Goal: Information Seeking & Learning: Learn about a topic

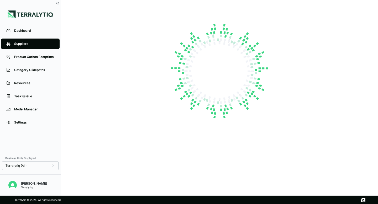
click at [25, 32] on div "Dashboard" at bounding box center [34, 31] width 40 height 4
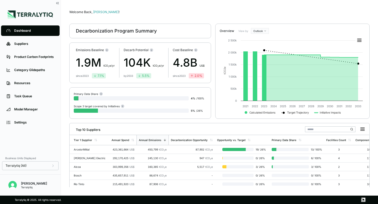
click at [261, 31] on html "Dashboard Suppliers Product Carbon Footprints Category Glidepaths Resources Tas…" at bounding box center [189, 102] width 378 height 204
click at [263, 45] on div "Baseline" at bounding box center [267, 46] width 31 height 6
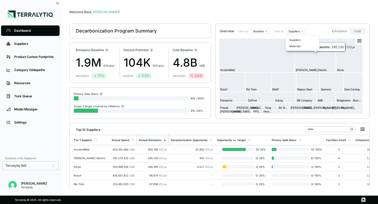
click at [295, 33] on html "Dashboard Suppliers Product Carbon Footprints Category Glidepaths Resources Tas…" at bounding box center [189, 102] width 378 height 204
click at [296, 46] on div "Materials" at bounding box center [302, 46] width 31 height 6
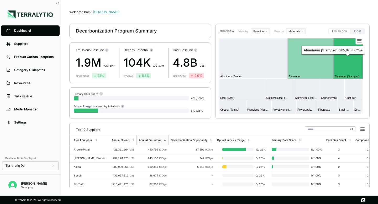
click at [343, 58] on rect at bounding box center [347, 58] width 29 height 40
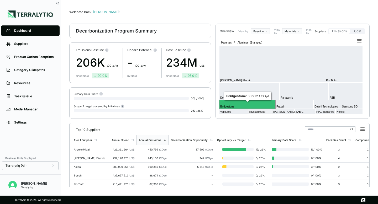
click at [249, 105] on rect at bounding box center [247, 104] width 56 height 9
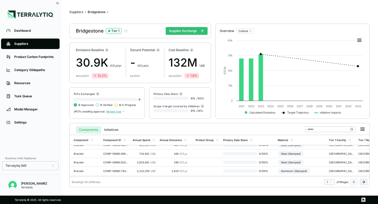
scroll to position [100, 0]
click at [22, 59] on link "Product Carbon Footprints" at bounding box center [30, 57] width 58 height 10
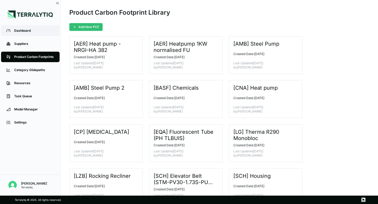
click at [20, 33] on link "Dashboard" at bounding box center [30, 30] width 58 height 10
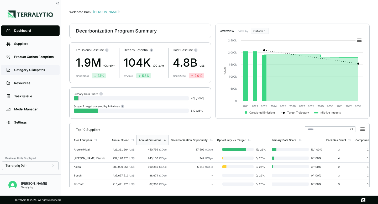
click at [26, 72] on div "Category Glidepaths" at bounding box center [34, 70] width 40 height 4
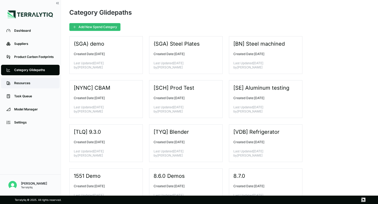
click at [25, 87] on link "Resources" at bounding box center [30, 83] width 58 height 10
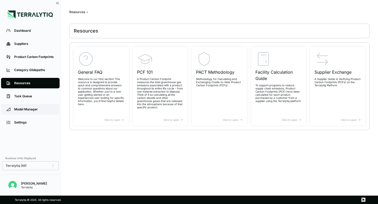
click at [25, 106] on link "Model Manager" at bounding box center [30, 109] width 58 height 10
click at [27, 97] on div "Task Queue" at bounding box center [34, 96] width 40 height 4
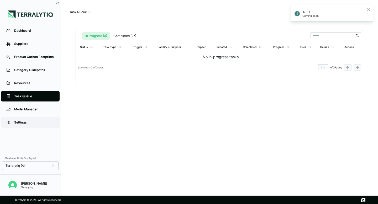
click at [20, 122] on div "Settings" at bounding box center [34, 122] width 40 height 4
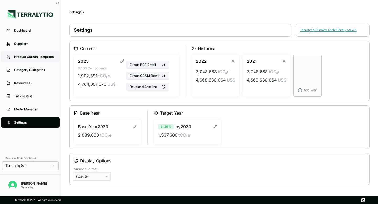
click at [19, 57] on div "Product Carbon Footprints" at bounding box center [34, 57] width 40 height 4
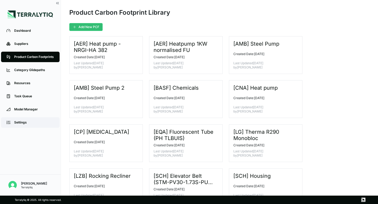
click at [25, 124] on div "Settings" at bounding box center [34, 122] width 40 height 4
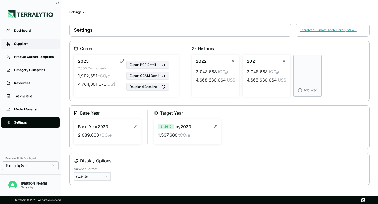
click at [20, 46] on div "Suppliers" at bounding box center [34, 44] width 40 height 4
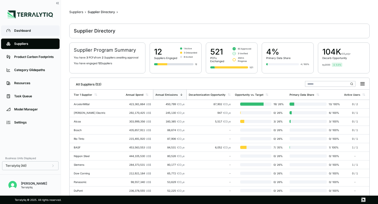
click at [40, 31] on div "Dashboard" at bounding box center [34, 31] width 40 height 4
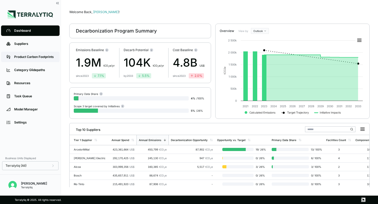
click at [31, 58] on div "Product Carbon Footprints" at bounding box center [34, 57] width 40 height 4
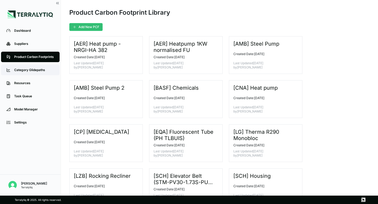
click at [28, 69] on div "Category Glidepaths" at bounding box center [34, 70] width 40 height 4
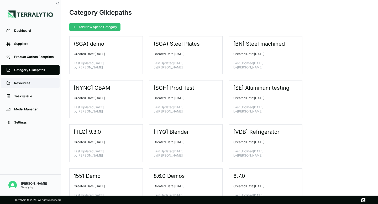
click at [27, 83] on div "Resources" at bounding box center [34, 83] width 40 height 4
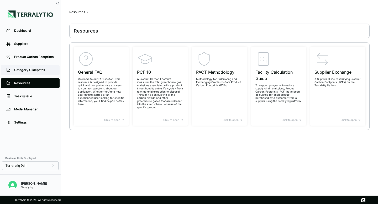
click at [27, 71] on div "Category Glidepaths" at bounding box center [34, 70] width 40 height 4
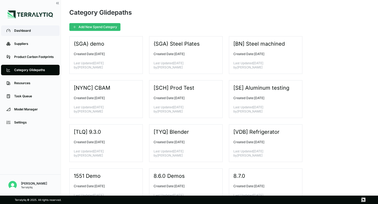
click at [28, 32] on div "Dashboard" at bounding box center [34, 31] width 40 height 4
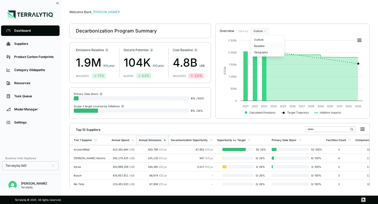
click at [263, 46] on div "Baseline" at bounding box center [267, 46] width 31 height 6
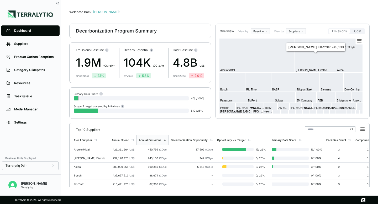
click at [298, 31] on html "Dashboard Suppliers Product Carbon Footprints Category Glidepaths Resources Tas…" at bounding box center [189, 102] width 378 height 204
click at [297, 45] on div "Materials" at bounding box center [302, 46] width 31 height 6
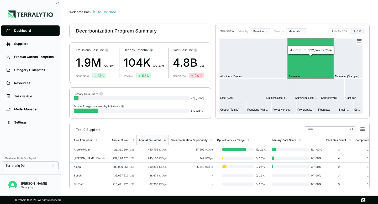
click at [302, 63] on rect at bounding box center [310, 58] width 46 height 40
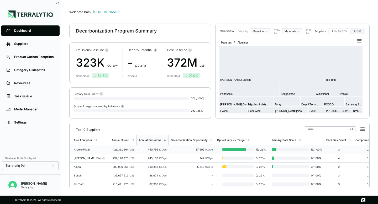
click at [123, 150] on div "423,361,664 US$" at bounding box center [122, 149] width 23 height 3
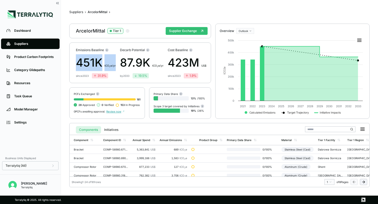
drag, startPoint x: 115, startPoint y: 66, endPoint x: 79, endPoint y: 65, distance: 36.7
click at [79, 65] on div "Emissions Baseline 451K t CO 2 e/yr since [DATE] 31.9 % Decarb Potential 87.9K …" at bounding box center [140, 62] width 142 height 41
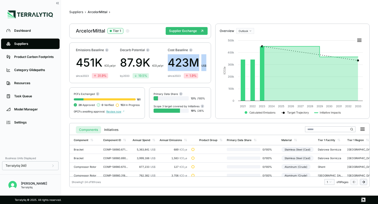
drag, startPoint x: 207, startPoint y: 66, endPoint x: 168, endPoint y: 66, distance: 38.6
click at [168, 66] on div "Emissions Baseline 451K t CO 2 e/yr since [DATE] 31.9 % Decarb Potential 87.9K …" at bounding box center [140, 62] width 142 height 41
copy div "423M US$"
click at [41, 32] on div "Dashboard" at bounding box center [34, 31] width 40 height 4
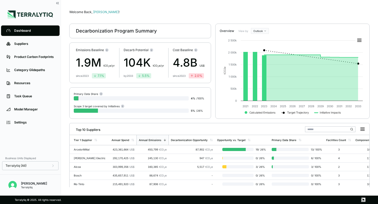
click at [262, 33] on html "Dashboard Suppliers Product Carbon Footprints Category Glidepaths Resources Tas…" at bounding box center [189, 102] width 378 height 204
click at [263, 46] on div "Baseline" at bounding box center [267, 46] width 31 height 6
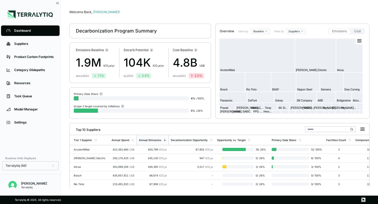
click at [296, 30] on html "Dashboard Suppliers Product Carbon Footprints Category Glidepaths Resources Tas…" at bounding box center [189, 102] width 378 height 204
click at [297, 45] on div "Materials" at bounding box center [302, 46] width 31 height 6
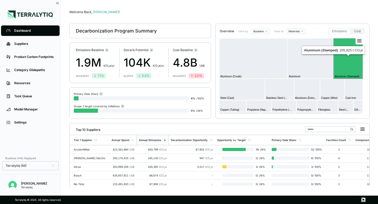
click at [347, 62] on rect at bounding box center [347, 58] width 29 height 40
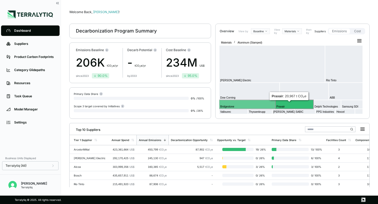
click at [283, 105] on text "Praxair" at bounding box center [280, 106] width 8 height 3
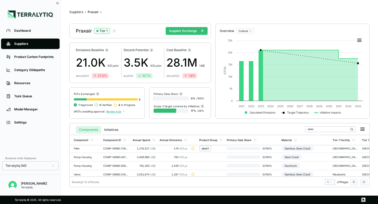
scroll to position [72, 0]
